Goal: Information Seeking & Learning: Learn about a topic

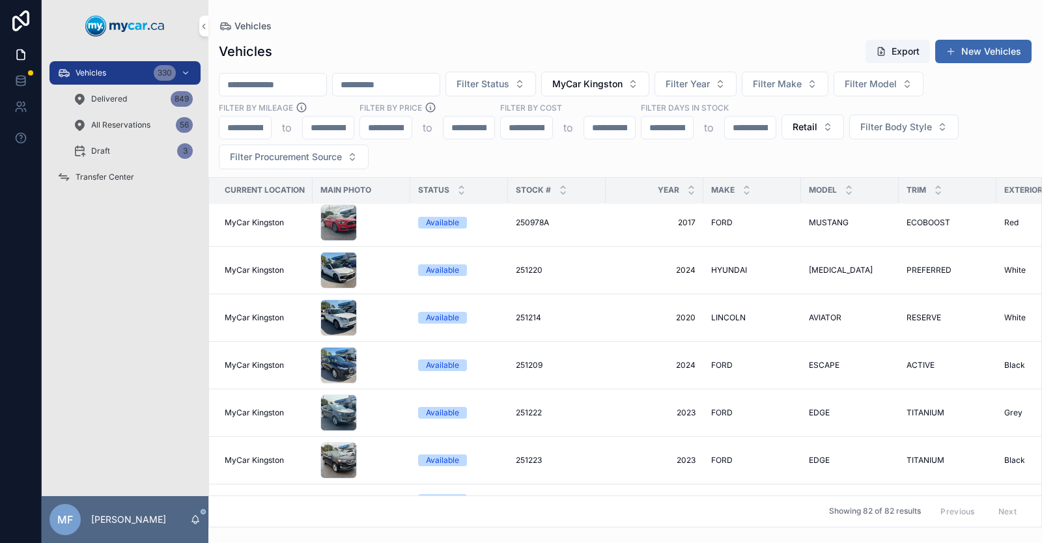
scroll to position [2540, 0]
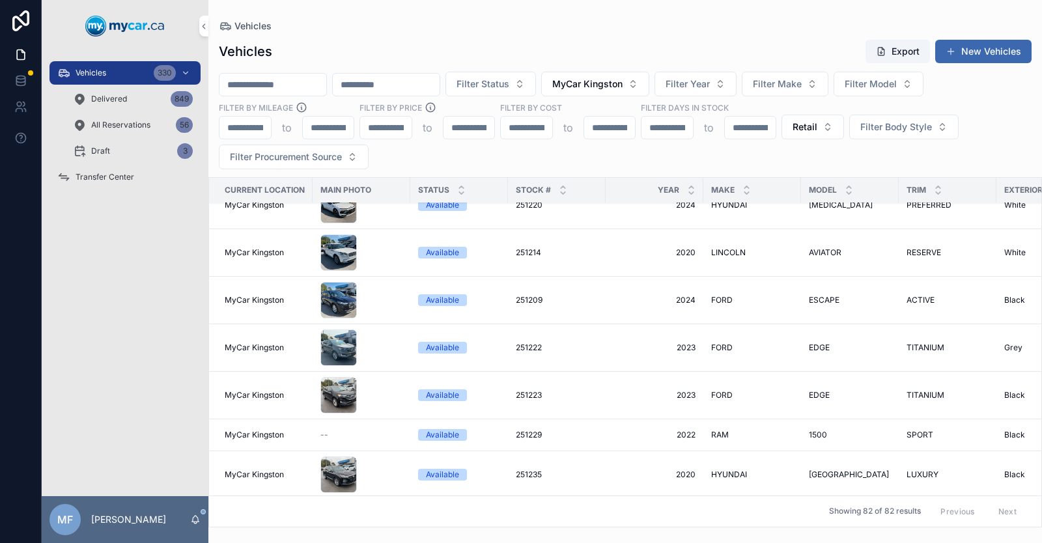
click at [532, 433] on span "251229" at bounding box center [529, 435] width 26 height 10
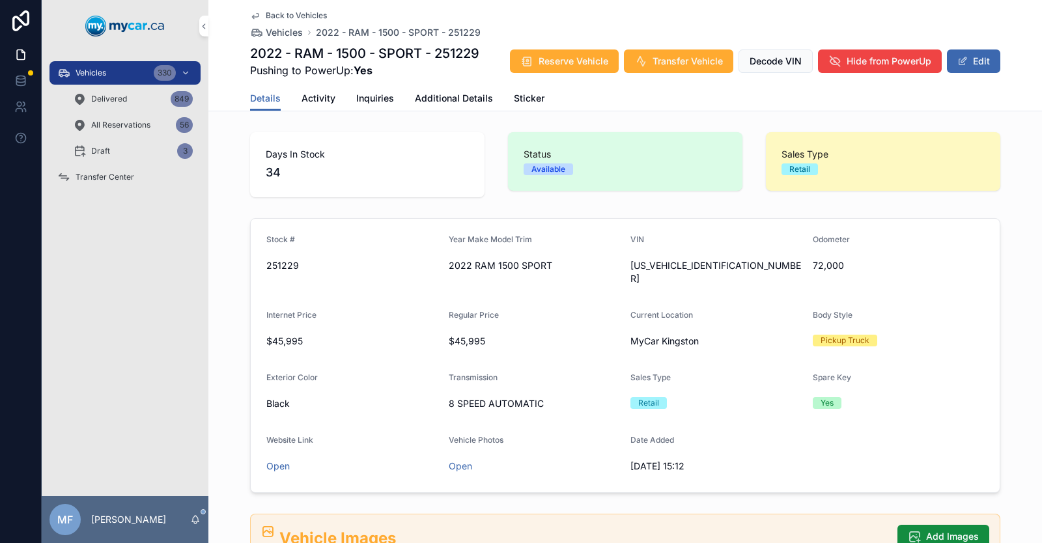
click at [311, 97] on span "Activity" at bounding box center [319, 98] width 34 height 13
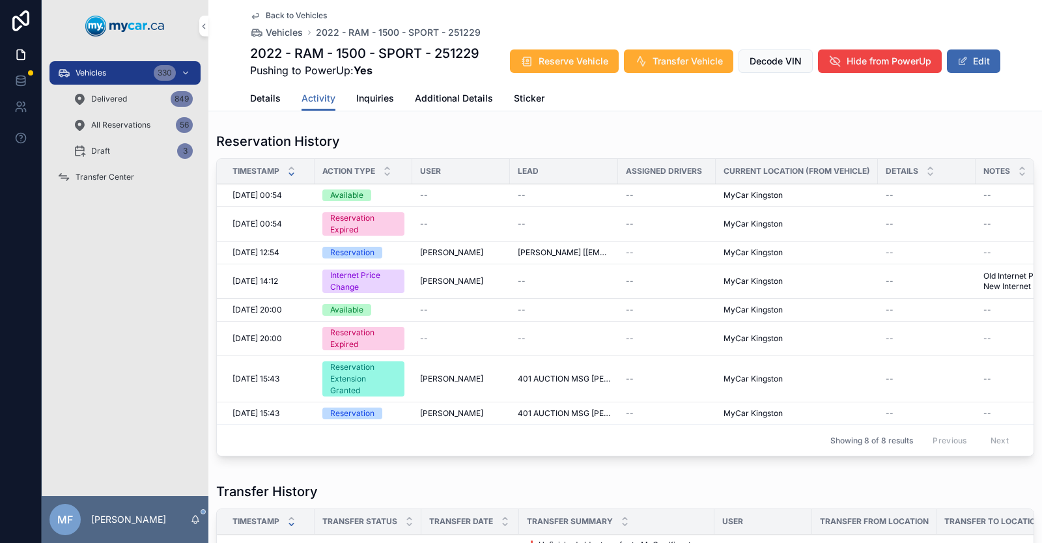
click at [358, 101] on span "Inquiries" at bounding box center [375, 98] width 38 height 13
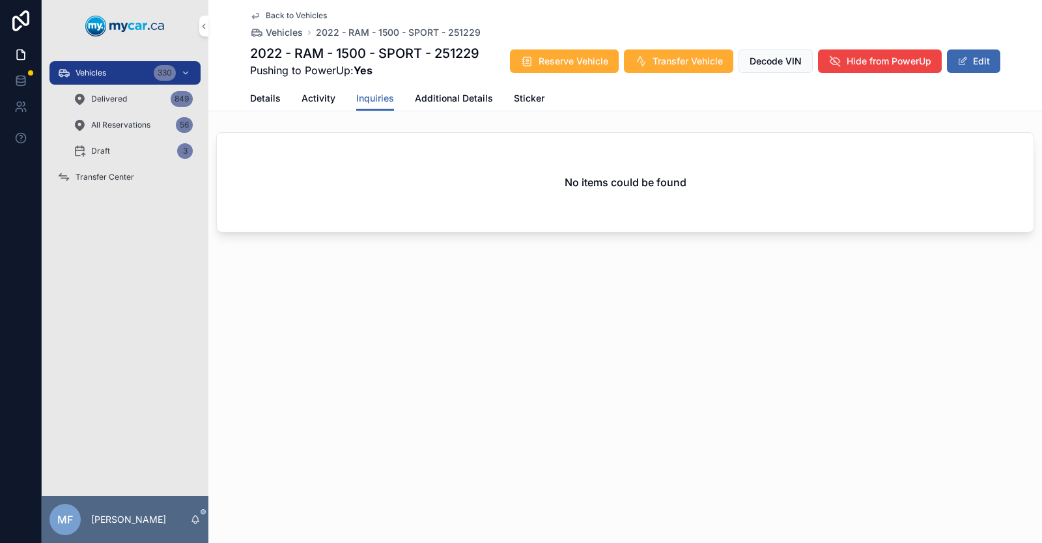
click at [263, 100] on span "Details" at bounding box center [265, 98] width 31 height 13
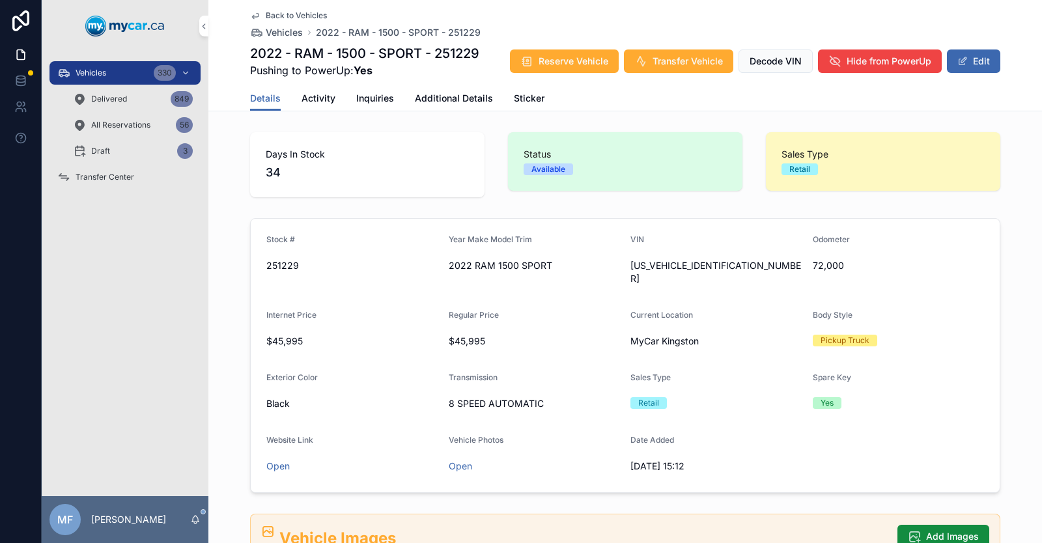
click at [251, 16] on icon "scrollable content" at bounding box center [255, 15] width 10 height 10
